Goal: Information Seeking & Learning: Learn about a topic

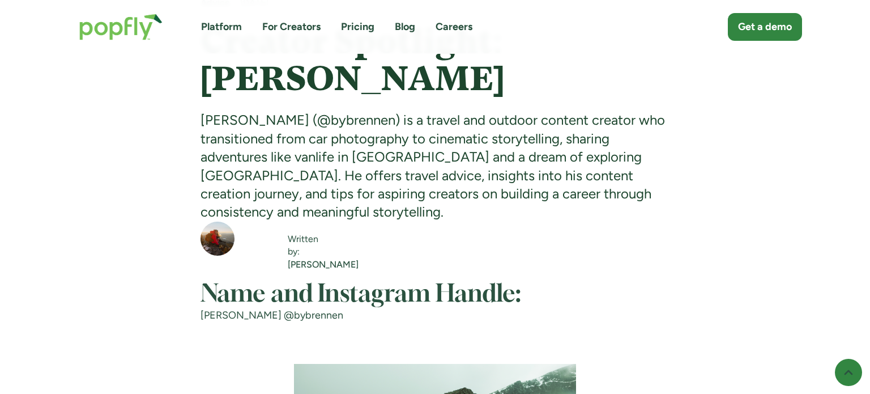
scroll to position [622, 0]
drag, startPoint x: 299, startPoint y: 121, endPoint x: 362, endPoint y: 118, distance: 63.0
click at [362, 118] on div "Brennen Lee (@bybrennen) is a travel and outdoor content creator who transition…" at bounding box center [435, 167] width 470 height 110
copy div "bybrennen"
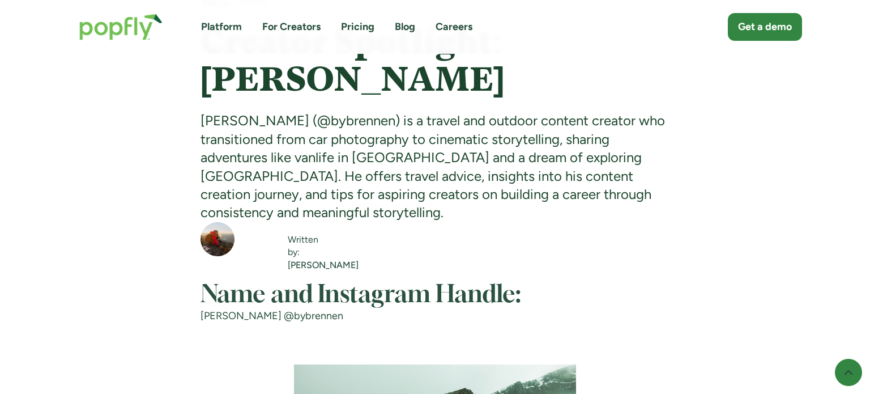
click at [418, 163] on div "Brennen Lee (@bybrennen) is a travel and outdoor content creator who transition…" at bounding box center [435, 167] width 470 height 110
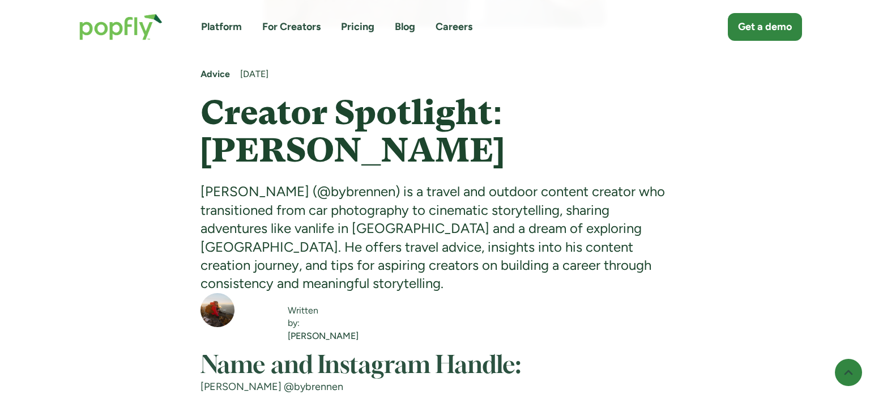
scroll to position [553, 0]
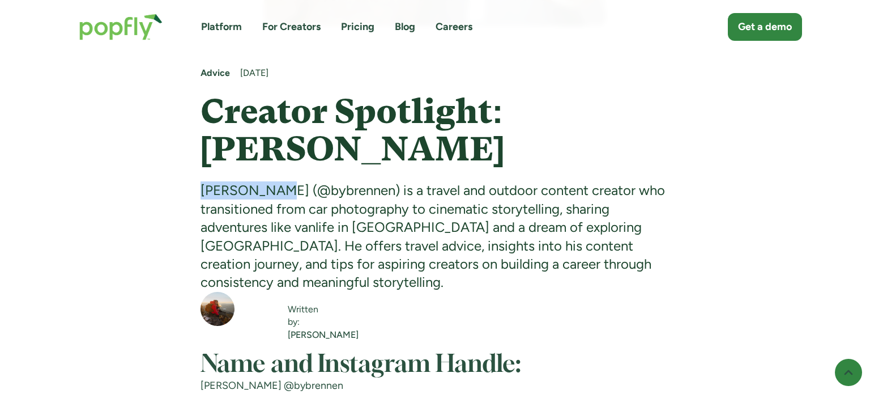
drag, startPoint x: 202, startPoint y: 192, endPoint x: 272, endPoint y: 192, distance: 70.8
click at [272, 192] on div "Brennen Lee (@bybrennen) is a travel and outdoor content creator who transition…" at bounding box center [435, 236] width 470 height 110
copy div "Brennen Lee"
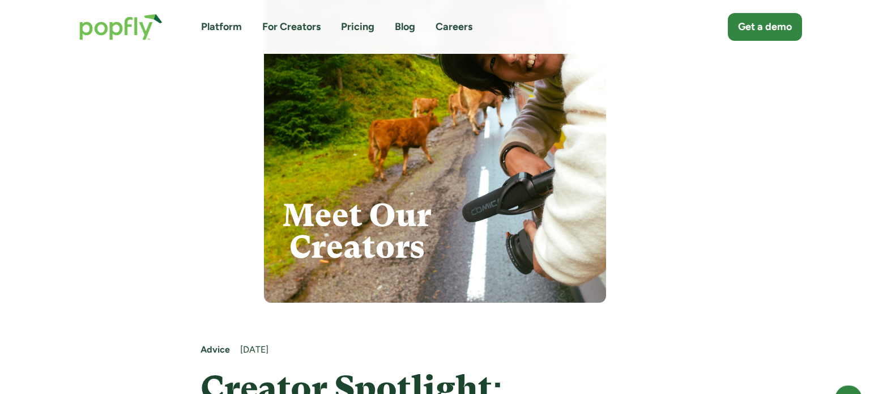
scroll to position [163, 0]
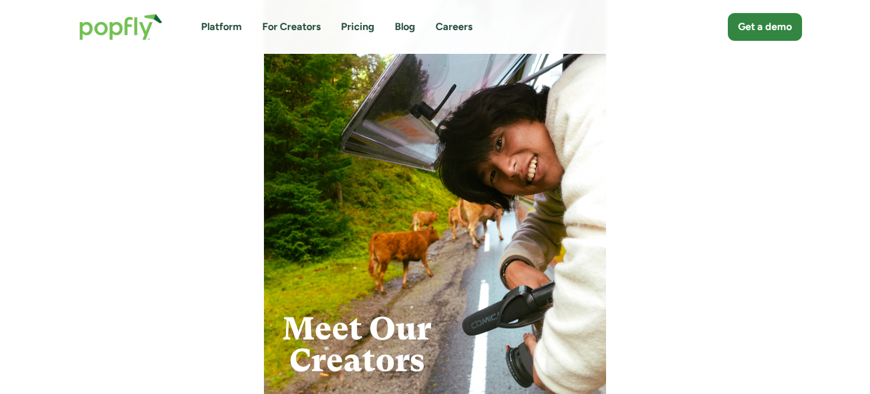
drag, startPoint x: 0, startPoint y: 167, endPoint x: 457, endPoint y: 2, distance: 486.1
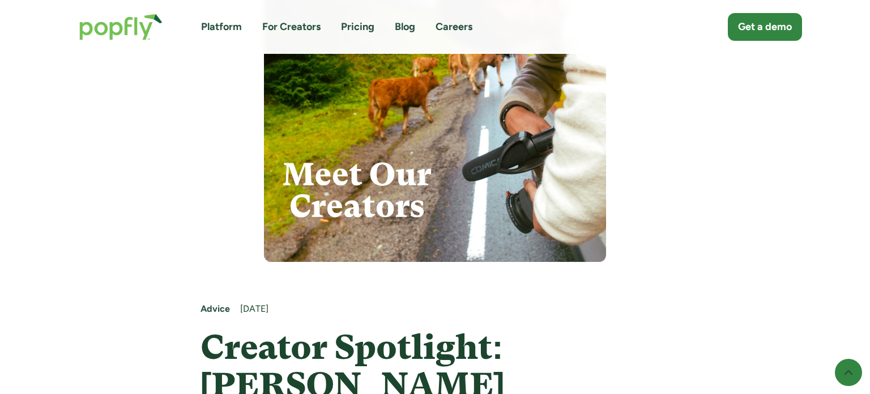
scroll to position [334, 0]
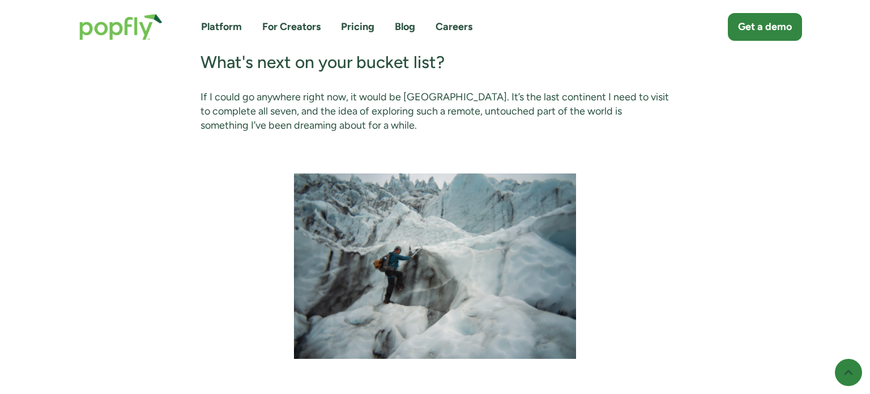
scroll to position [2990, 0]
drag, startPoint x: 0, startPoint y: 225, endPoint x: 387, endPoint y: 30, distance: 433.6
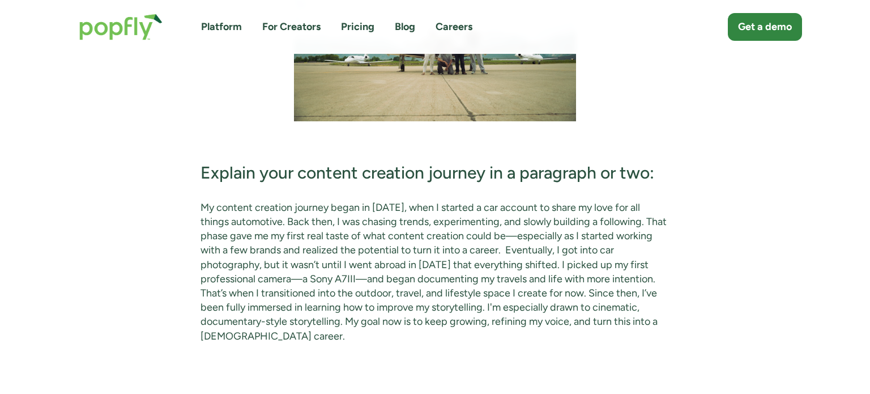
scroll to position [2645, 0]
click at [289, 26] on link "For Creators" at bounding box center [291, 27] width 58 height 14
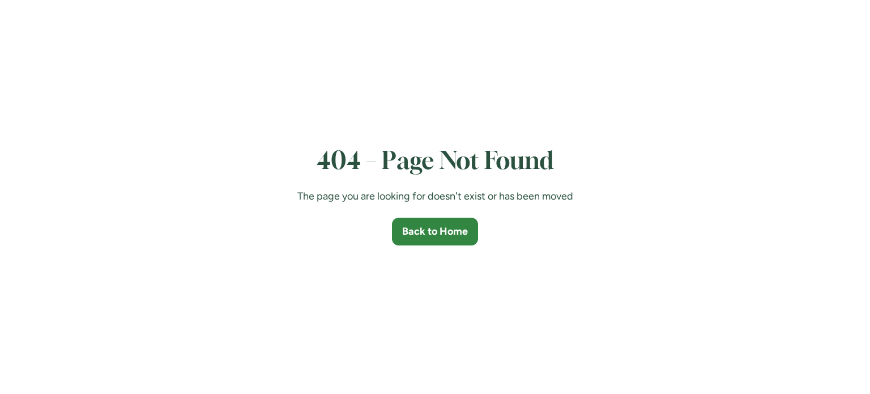
click at [216, 167] on div "404 – Page Not Found The page you are looking for doesn't exist or has been mov…" at bounding box center [435, 197] width 870 height 394
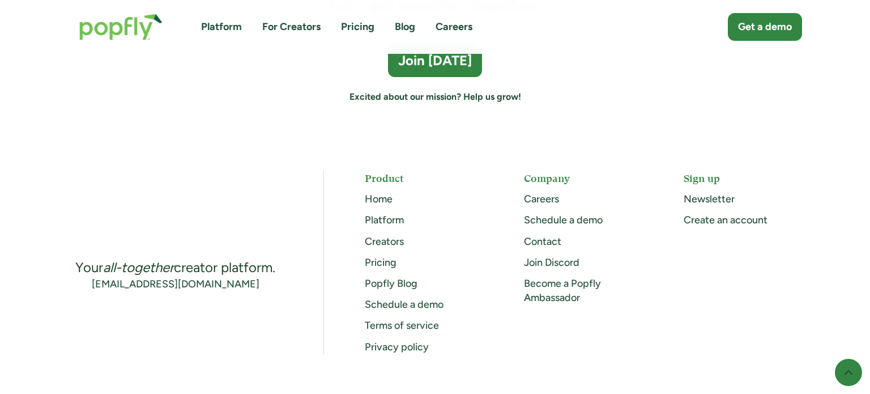
scroll to position [3185, 0]
drag, startPoint x: 399, startPoint y: 285, endPoint x: 481, endPoint y: 27, distance: 271.2
click at [481, 27] on div "Platform For Creators Pricing Blog Careers Get a demo" at bounding box center [435, 26] width 734 height 49
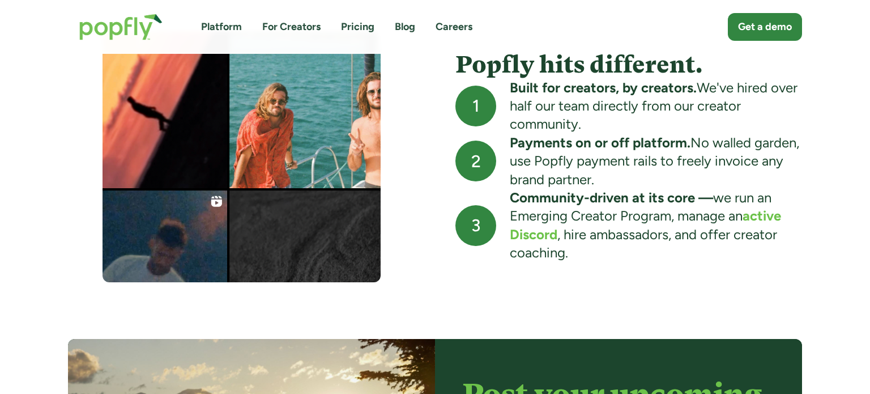
scroll to position [1171, 0]
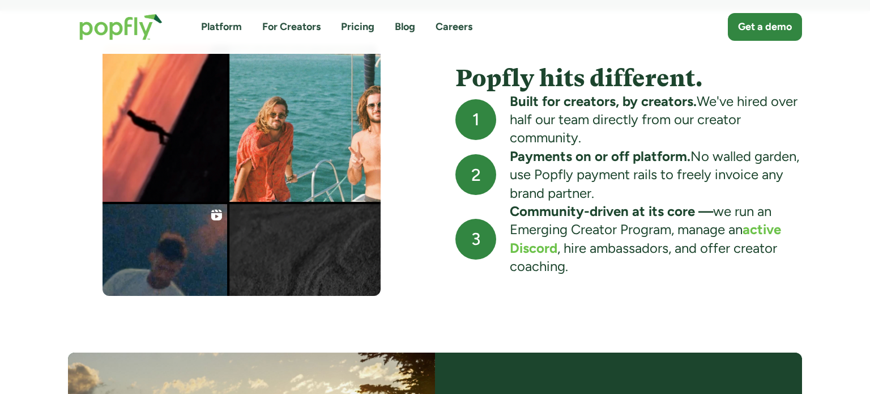
click at [820, 177] on div "Popfly hits different. 1 Built for creators, by creators. We've hired over half…" at bounding box center [435, 345] width 870 height 669
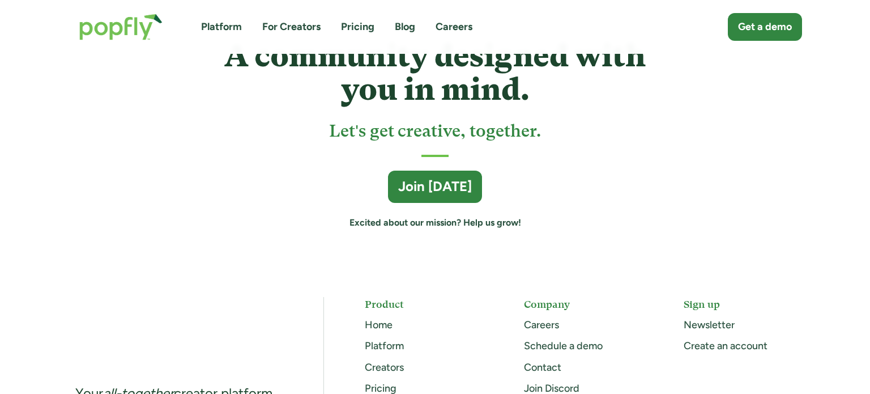
scroll to position [3048, 0]
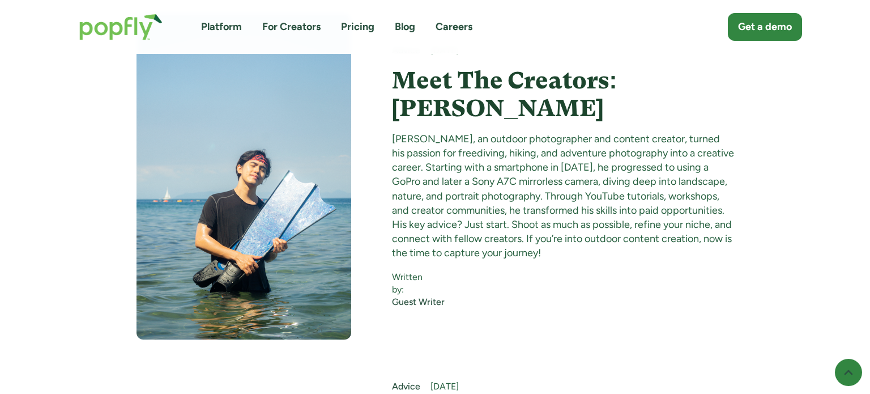
scroll to position [11105, 0]
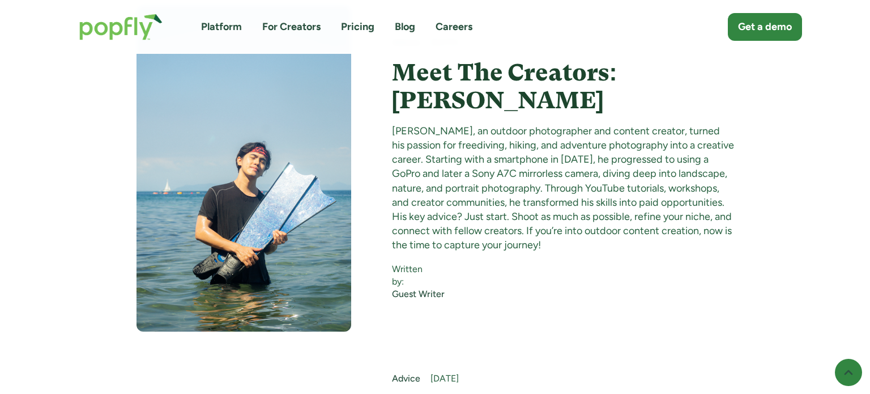
click at [728, 134] on div "Advice [DATE] Meet The Creators: [PERSON_NAME] [PERSON_NAME], an outdoor photog…" at bounding box center [435, 169] width 598 height 326
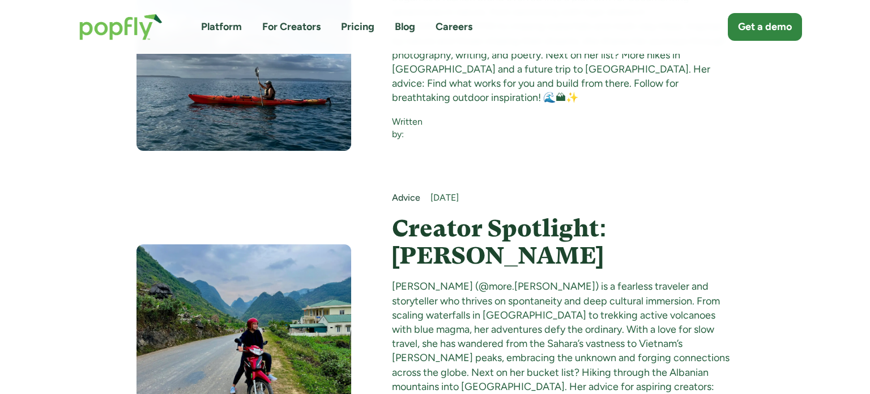
scroll to position [9601, 0]
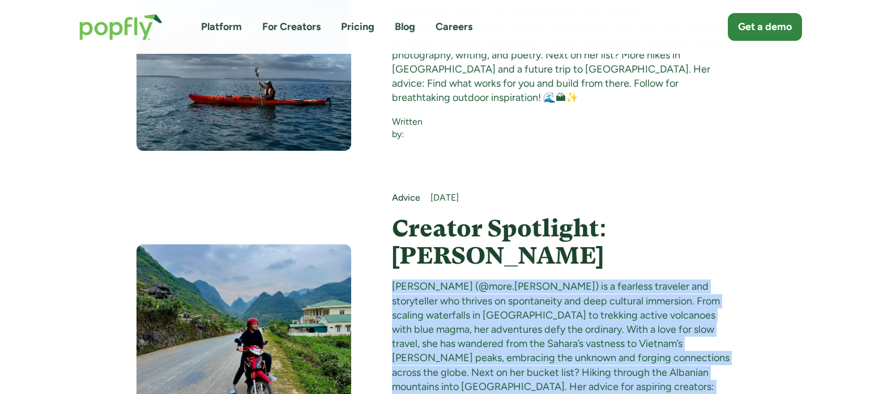
drag, startPoint x: 714, startPoint y: 278, endPoint x: 379, endPoint y: 167, distance: 352.7
click at [379, 191] on div "Advice [DATE] Creator Spotlight: [PERSON_NAME] [PERSON_NAME] (@more.[PERSON_NAM…" at bounding box center [435, 324] width 598 height 266
copy div "[PERSON_NAME] (@more.[PERSON_NAME]) is a fearless traveler and storyteller who …"
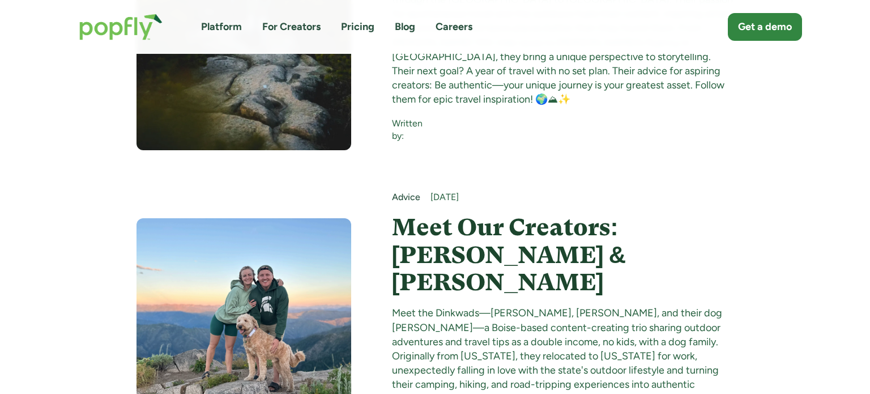
scroll to position [10263, 0]
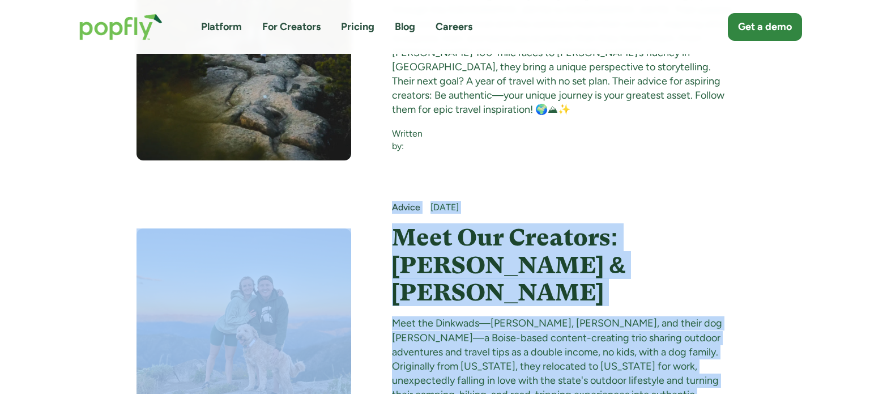
drag, startPoint x: 416, startPoint y: 292, endPoint x: 353, endPoint y: 113, distance: 189.5
click at [353, 201] on div "Advice [DATE] Meet Our Creators: [PERSON_NAME] & [PERSON_NAME] Meet the Dinkwad…" at bounding box center [435, 340] width 598 height 279
copy div "Advice [DATE] Meet Our Creators: [PERSON_NAME] & [PERSON_NAME] Meet the Dinkwad…"
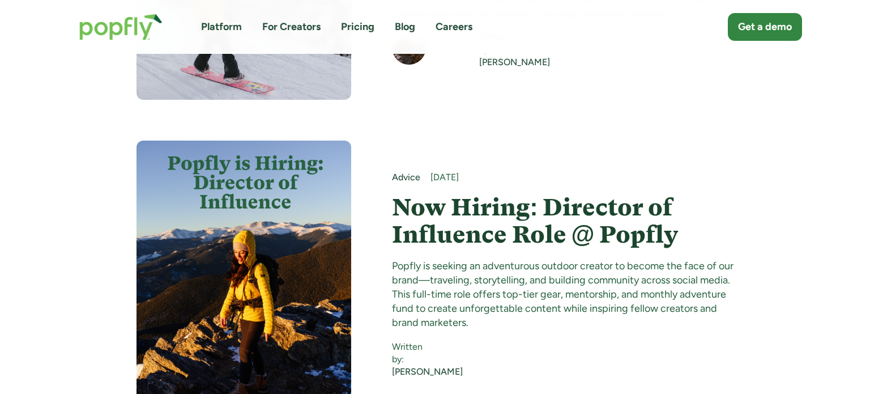
scroll to position [976, 0]
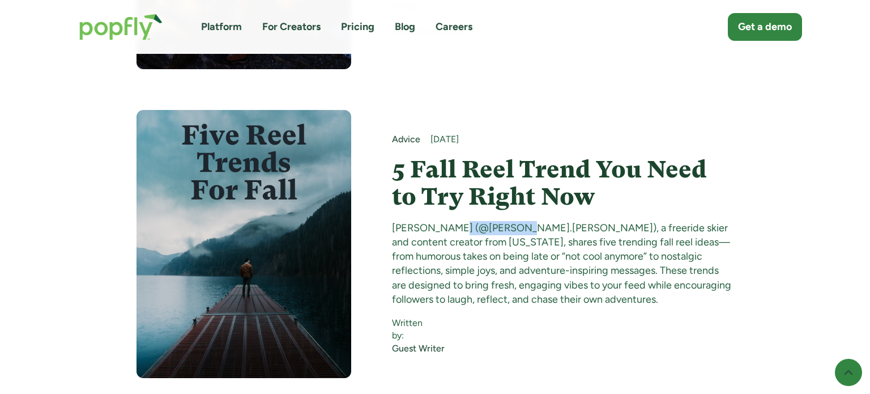
drag, startPoint x: 519, startPoint y: 197, endPoint x: 453, endPoint y: 198, distance: 66.3
click at [453, 221] on div "[PERSON_NAME] (@[PERSON_NAME].[PERSON_NAME]), a freeride skier and content crea…" at bounding box center [563, 264] width 342 height 86
copy div "@Jess.Cohenn"
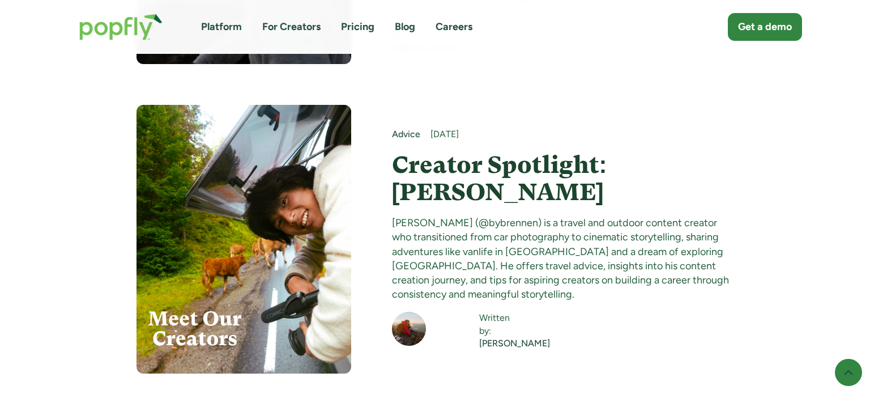
scroll to position [6579, 0]
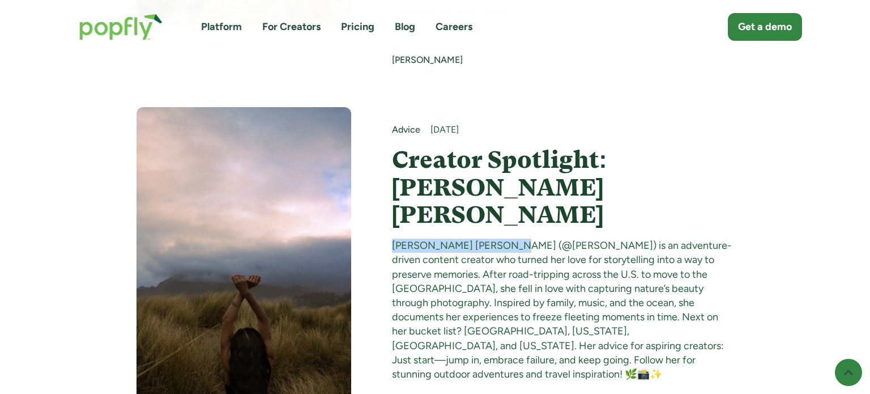
drag, startPoint x: 393, startPoint y: 194, endPoint x: 500, endPoint y: 197, distance: 106.5
click at [500, 238] on div "[PERSON_NAME] [PERSON_NAME] (@[PERSON_NAME]) is an adventure-driven content cre…" at bounding box center [563, 309] width 342 height 143
copy div "[PERSON_NAME] [PERSON_NAME]"
drag, startPoint x: 509, startPoint y: 197, endPoint x: 569, endPoint y: 198, distance: 60.1
click at [569, 238] on div "[PERSON_NAME] [PERSON_NAME] (@[PERSON_NAME]) is an adventure-driven content cre…" at bounding box center [563, 309] width 342 height 143
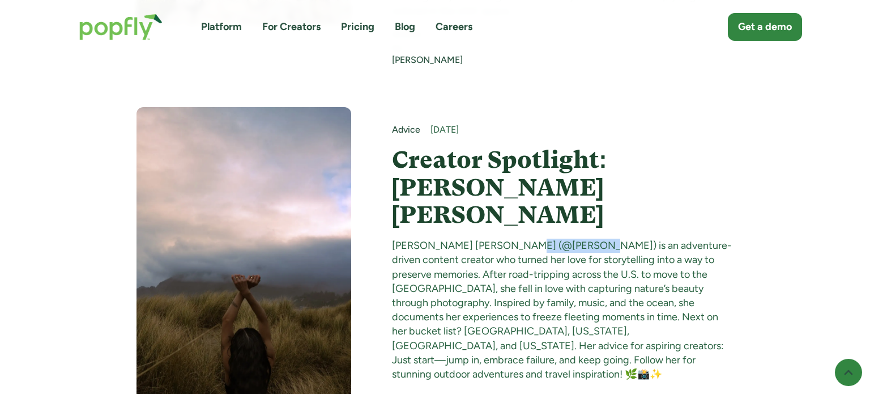
copy div "@[PERSON_NAME]"
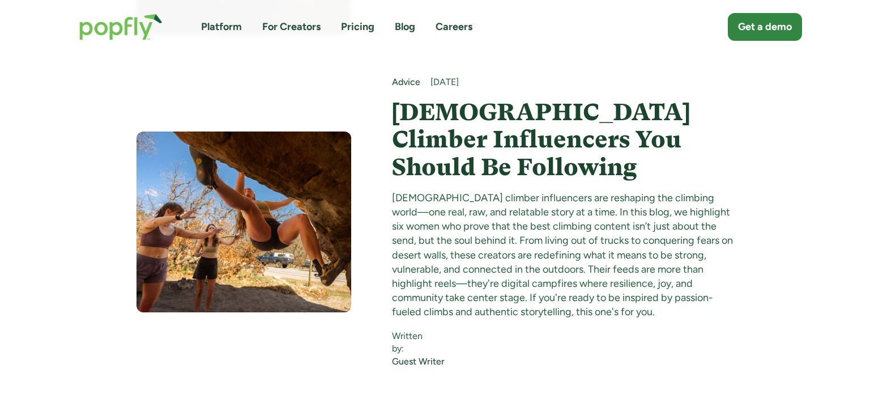
scroll to position [7485, 0]
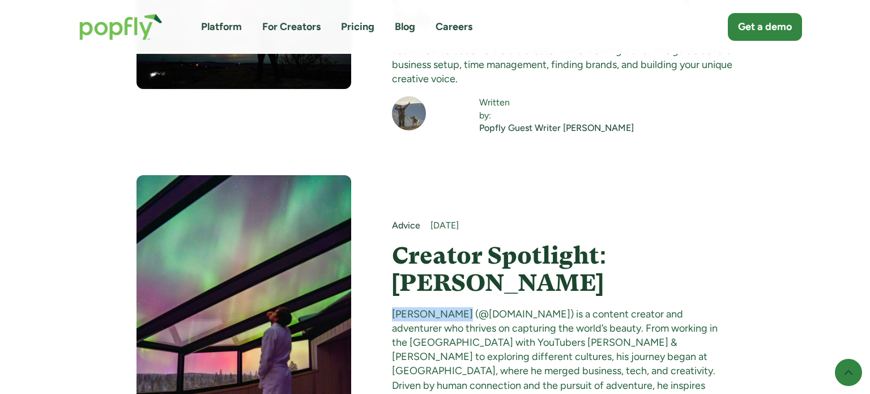
drag, startPoint x: 391, startPoint y: 198, endPoint x: 452, endPoint y: 195, distance: 60.7
click at [452, 307] on div "[PERSON_NAME] (@[DOMAIN_NAME]) is a content creator and adventurer who thrives …" at bounding box center [563, 364] width 342 height 114
copy div "[PERSON_NAME]"
drag, startPoint x: 462, startPoint y: 197, endPoint x: 555, endPoint y: 198, distance: 92.9
click at [555, 307] on div "[PERSON_NAME] (@[DOMAIN_NAME]) is a content creator and adventurer who thrives …" at bounding box center [563, 364] width 342 height 114
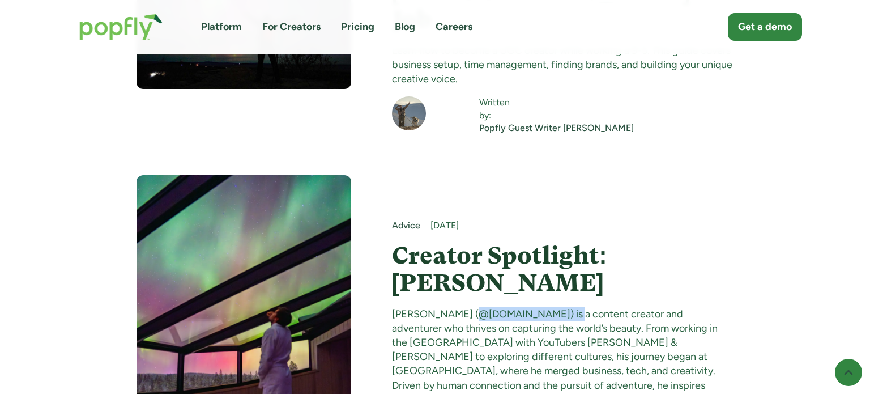
copy div "@[DOMAIN_NAME]"
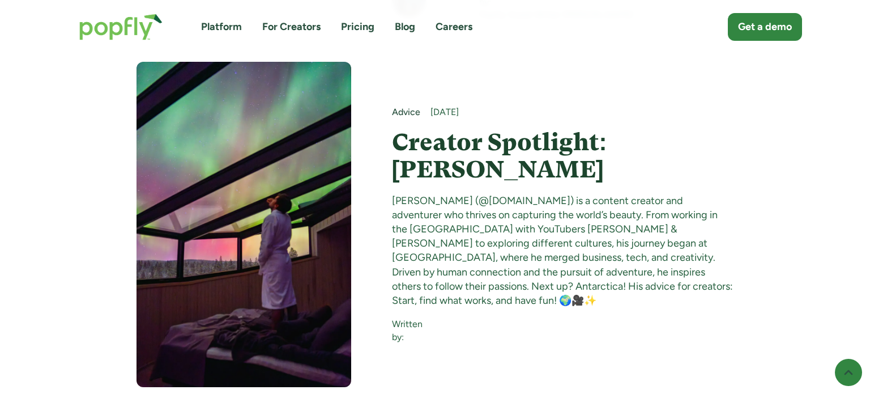
scroll to position [8894, 0]
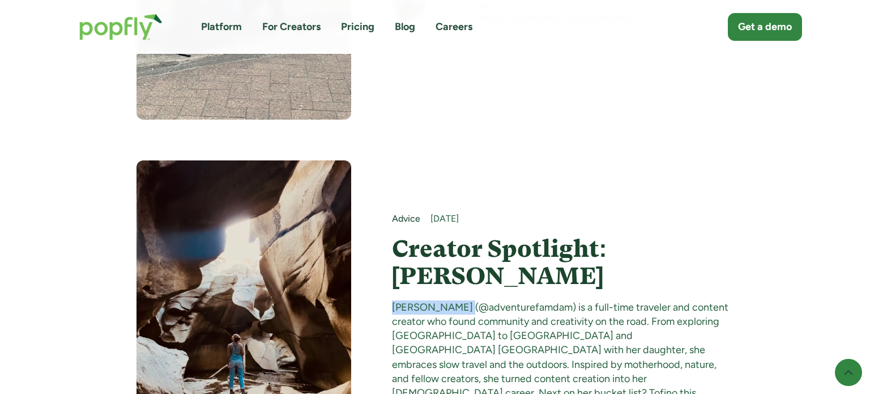
drag, startPoint x: 392, startPoint y: 199, endPoint x: 457, endPoint y: 201, distance: 64.6
click at [457, 300] on div "[PERSON_NAME] (@adventurefamdam) is a full-time traveler and content creator wh…" at bounding box center [563, 371] width 342 height 143
copy div "[PERSON_NAME]"
drag, startPoint x: 466, startPoint y: 198, endPoint x: 556, endPoint y: 198, distance: 89.5
click at [556, 300] on div "[PERSON_NAME] (@adventurefamdam) is a full-time traveler and content creator wh…" at bounding box center [563, 371] width 342 height 143
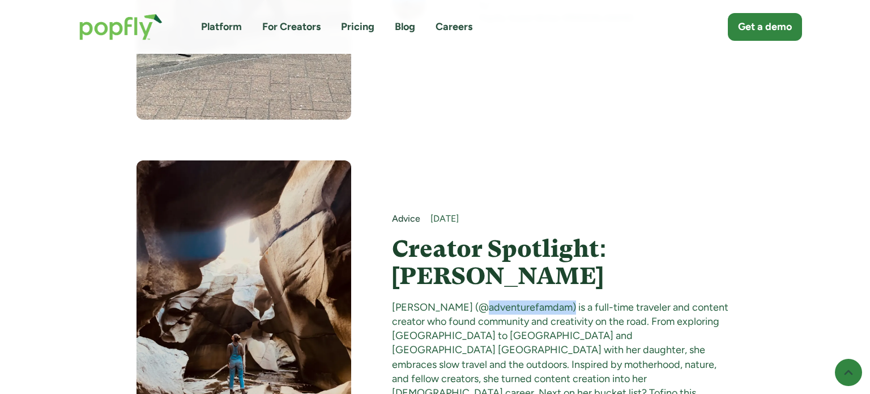
copy div "@adventurefamdam"
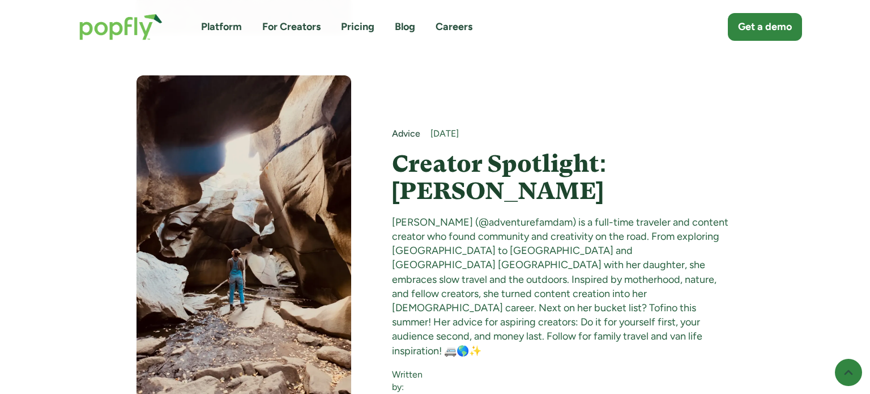
scroll to position [9257, 0]
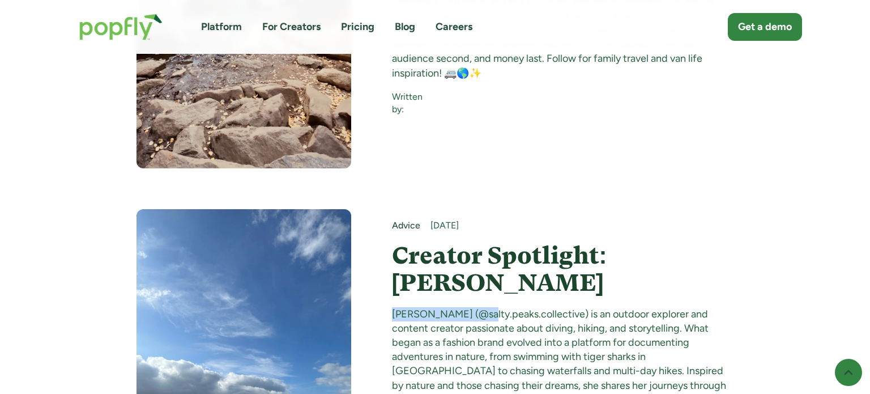
drag, startPoint x: 392, startPoint y: 195, endPoint x: 480, endPoint y: 195, distance: 87.8
click at [480, 307] on div "[PERSON_NAME] (@salty.peaks.collective) is an outdoor explorer and content crea…" at bounding box center [563, 378] width 342 height 143
copy div "[PERSON_NAME]"
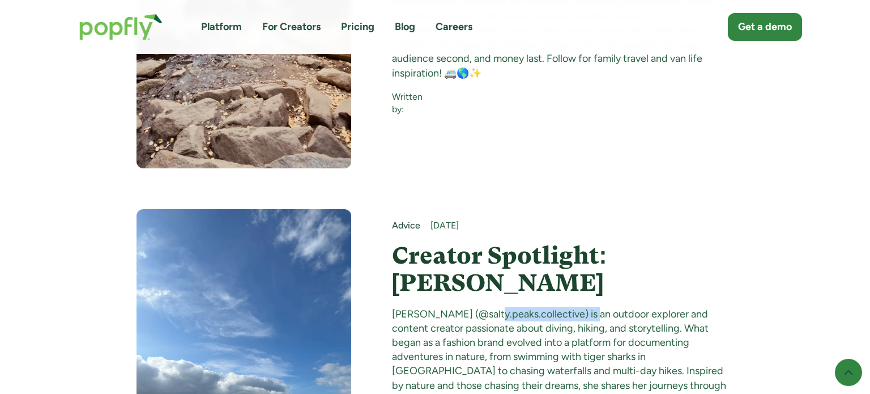
drag, startPoint x: 491, startPoint y: 197, endPoint x: 591, endPoint y: 197, distance: 100.2
click at [591, 307] on div "[PERSON_NAME] (@salty.peaks.collective) is an outdoor explorer and content crea…" at bounding box center [563, 378] width 342 height 143
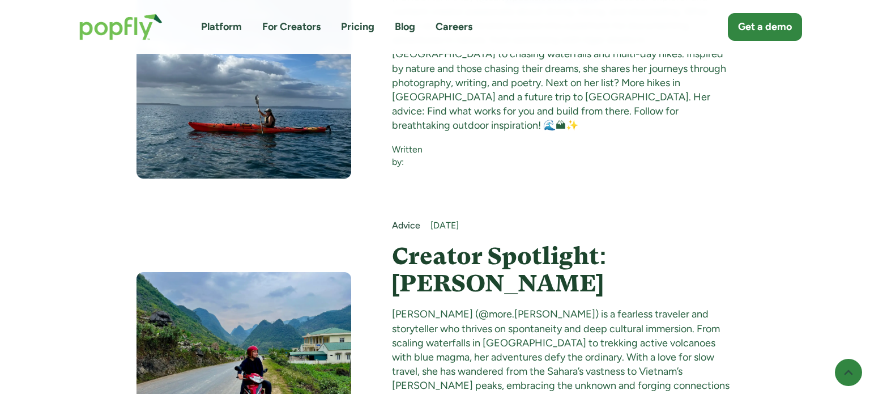
scroll to position [9582, 0]
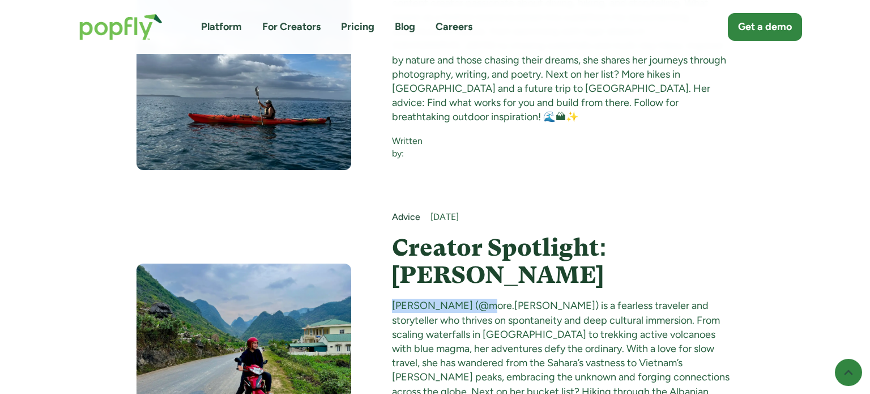
drag, startPoint x: 394, startPoint y: 180, endPoint x: 481, endPoint y: 184, distance: 87.9
click at [481, 298] on div "[PERSON_NAME] (@more.[PERSON_NAME]) is a fearless traveler and storyteller who …" at bounding box center [563, 369] width 342 height 143
drag, startPoint x: 492, startPoint y: 182, endPoint x: 562, endPoint y: 183, distance: 70.8
click at [562, 298] on div "[PERSON_NAME] (@more.[PERSON_NAME]) is a fearless traveler and storyteller who …" at bounding box center [563, 369] width 342 height 143
click at [560, 298] on div "[PERSON_NAME] (@more.[PERSON_NAME]) is a fearless traveler and storyteller who …" at bounding box center [563, 369] width 342 height 143
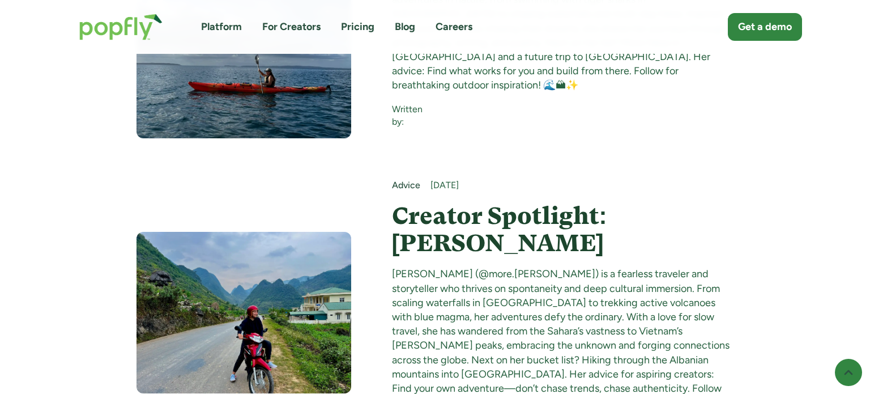
scroll to position [9888, 0]
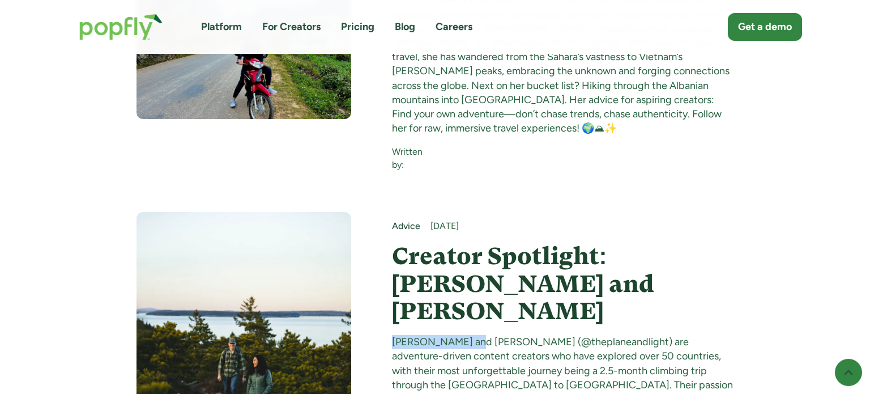
drag, startPoint x: 394, startPoint y: 197, endPoint x: 464, endPoint y: 197, distance: 70.8
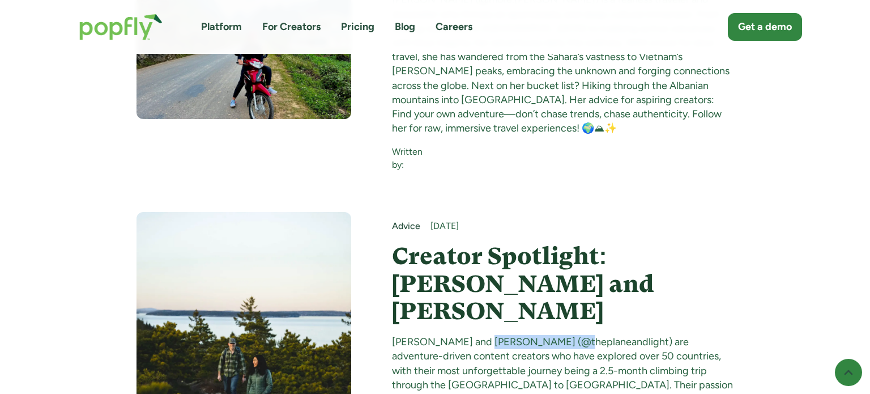
drag, startPoint x: 479, startPoint y: 200, endPoint x: 559, endPoint y: 199, distance: 79.9
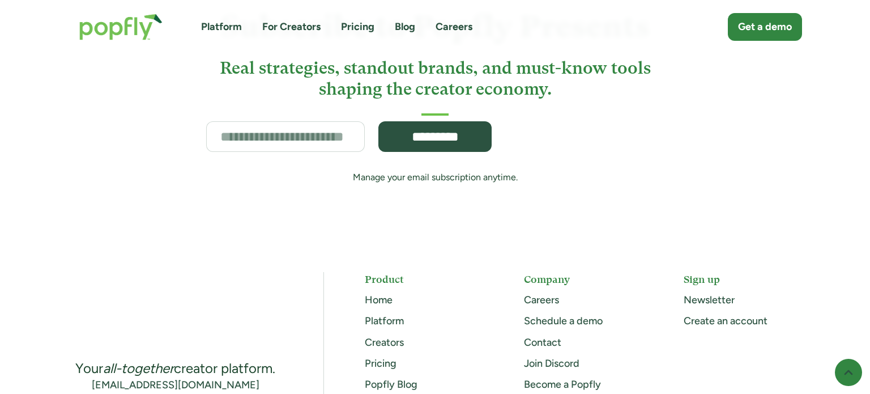
drag, startPoint x: 0, startPoint y: 176, endPoint x: 27, endPoint y: 159, distance: 32.1
